Goal: Transaction & Acquisition: Purchase product/service

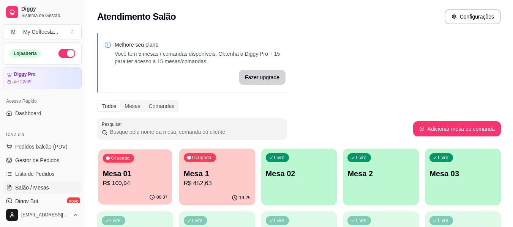
click at [147, 191] on div "00:37" at bounding box center [135, 198] width 74 height 14
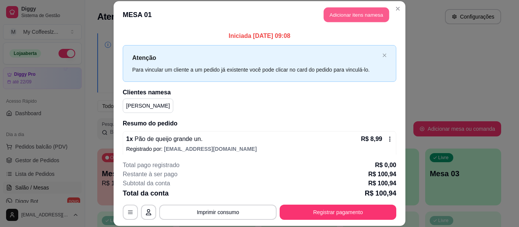
click at [330, 12] on button "Adicionar itens na mesa" at bounding box center [355, 15] width 65 height 15
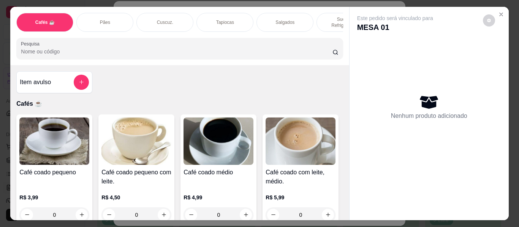
click at [221, 13] on div "Tapiocas" at bounding box center [224, 22] width 57 height 19
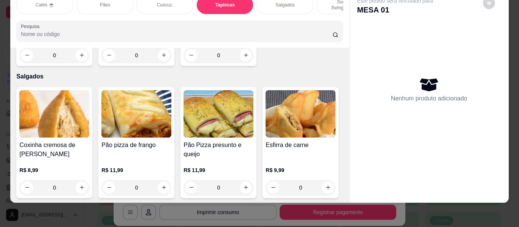
type input "1"
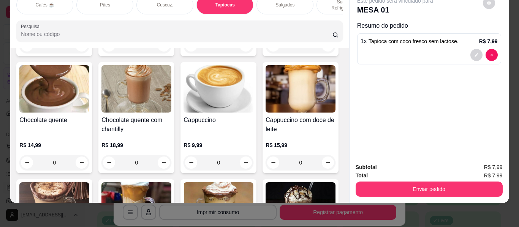
scroll to position [0, 0]
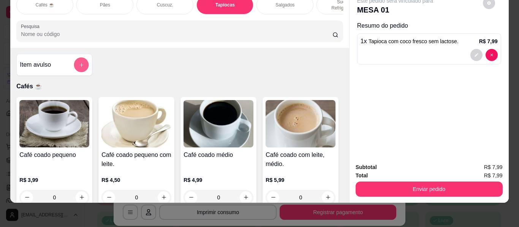
click at [79, 62] on icon "add-separate-item" at bounding box center [82, 65] width 6 height 6
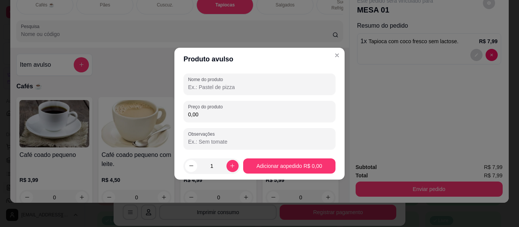
click at [197, 86] on input "Nome do produto" at bounding box center [259, 88] width 143 height 8
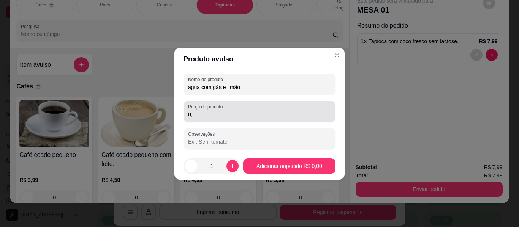
type input "agua com gás e limão"
click at [233, 121] on div "Preço do produto 0,00" at bounding box center [259, 111] width 152 height 21
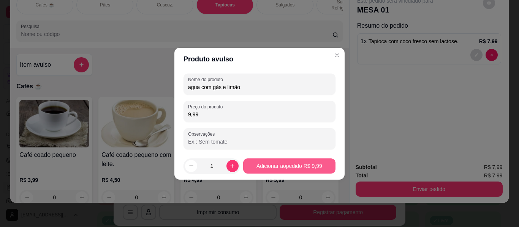
type input "9,99"
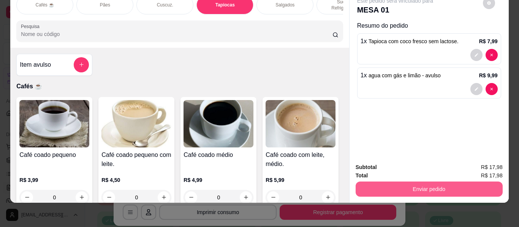
click at [368, 182] on button "Enviar pedido" at bounding box center [428, 189] width 147 height 15
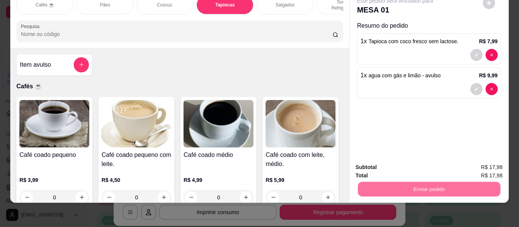
click at [374, 166] on button "Não registrar e enviar pedido" at bounding box center [403, 165] width 79 height 14
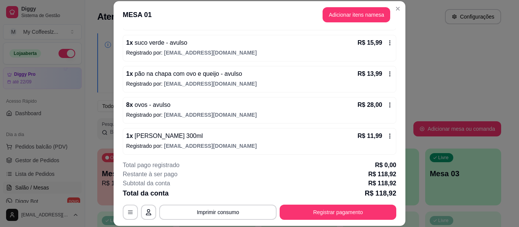
scroll to position [255, 0]
